Goal: Check status: Check status

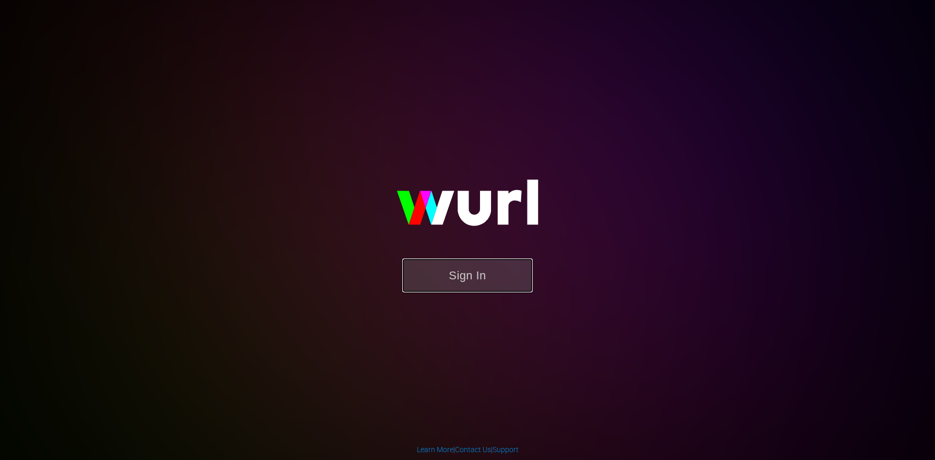
click at [456, 282] on button "Sign In" at bounding box center [467, 275] width 131 height 34
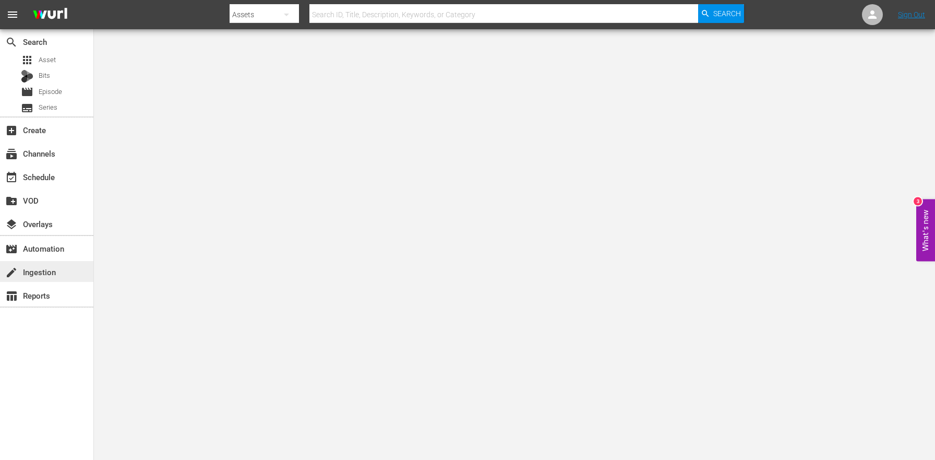
click at [53, 270] on div "create Ingestion" at bounding box center [29, 270] width 58 height 9
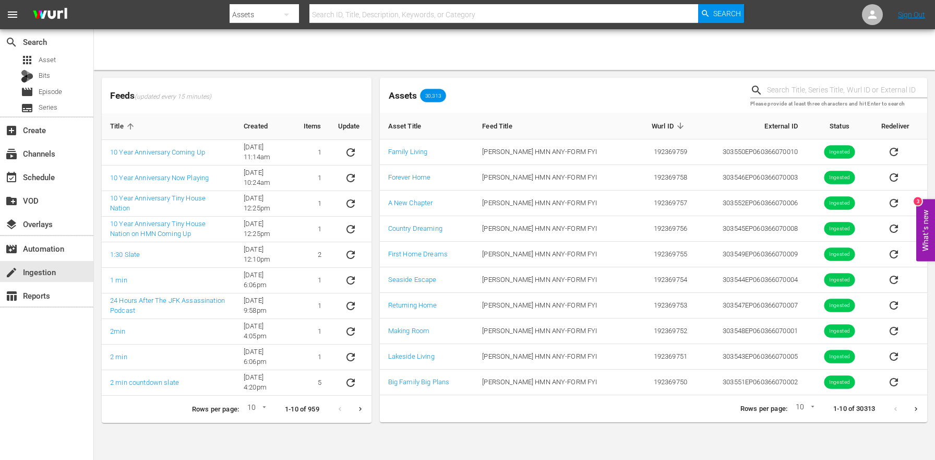
click at [353, 11] on input "text" at bounding box center [504, 14] width 389 height 25
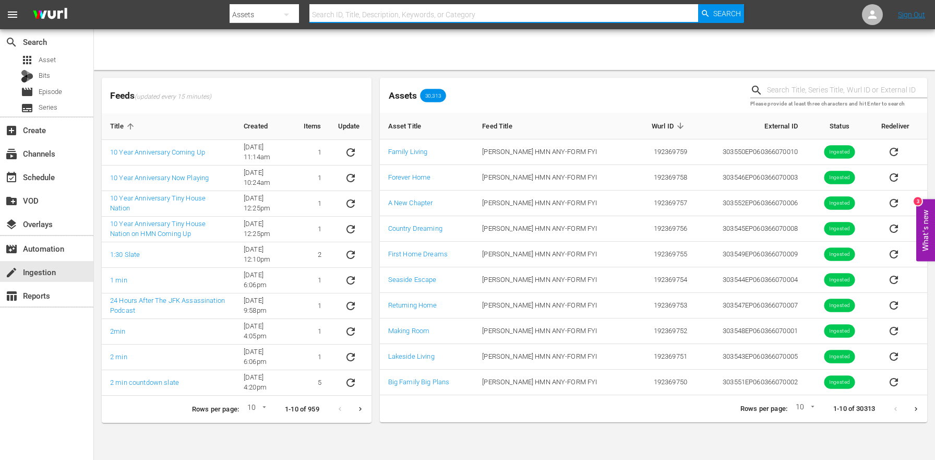
paste input "218728"
type input "218728"
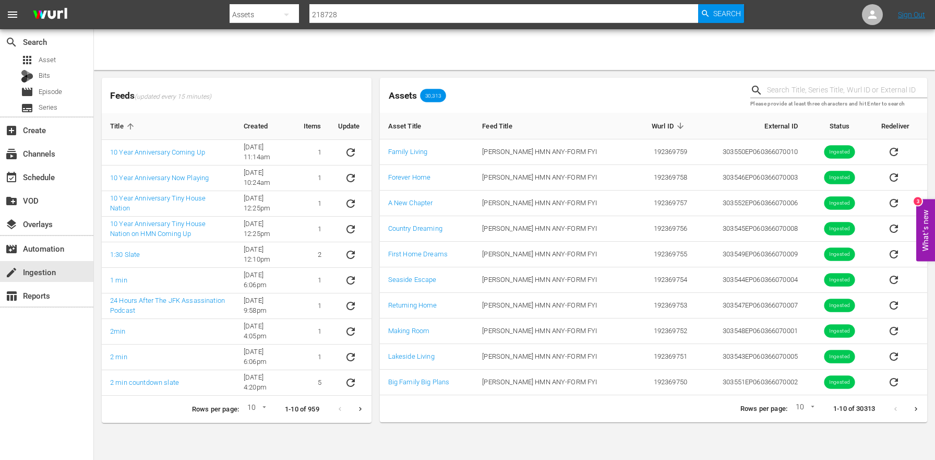
click at [820, 92] on input "text" at bounding box center [847, 90] width 160 height 16
paste input "218728"
type input "218728"
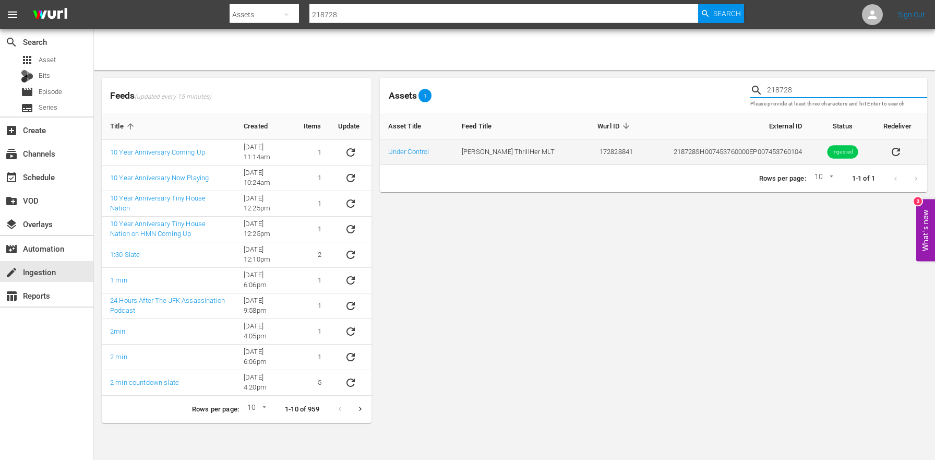
click at [892, 154] on icon "sticky table" at bounding box center [896, 152] width 13 height 13
